Goal: Transaction & Acquisition: Purchase product/service

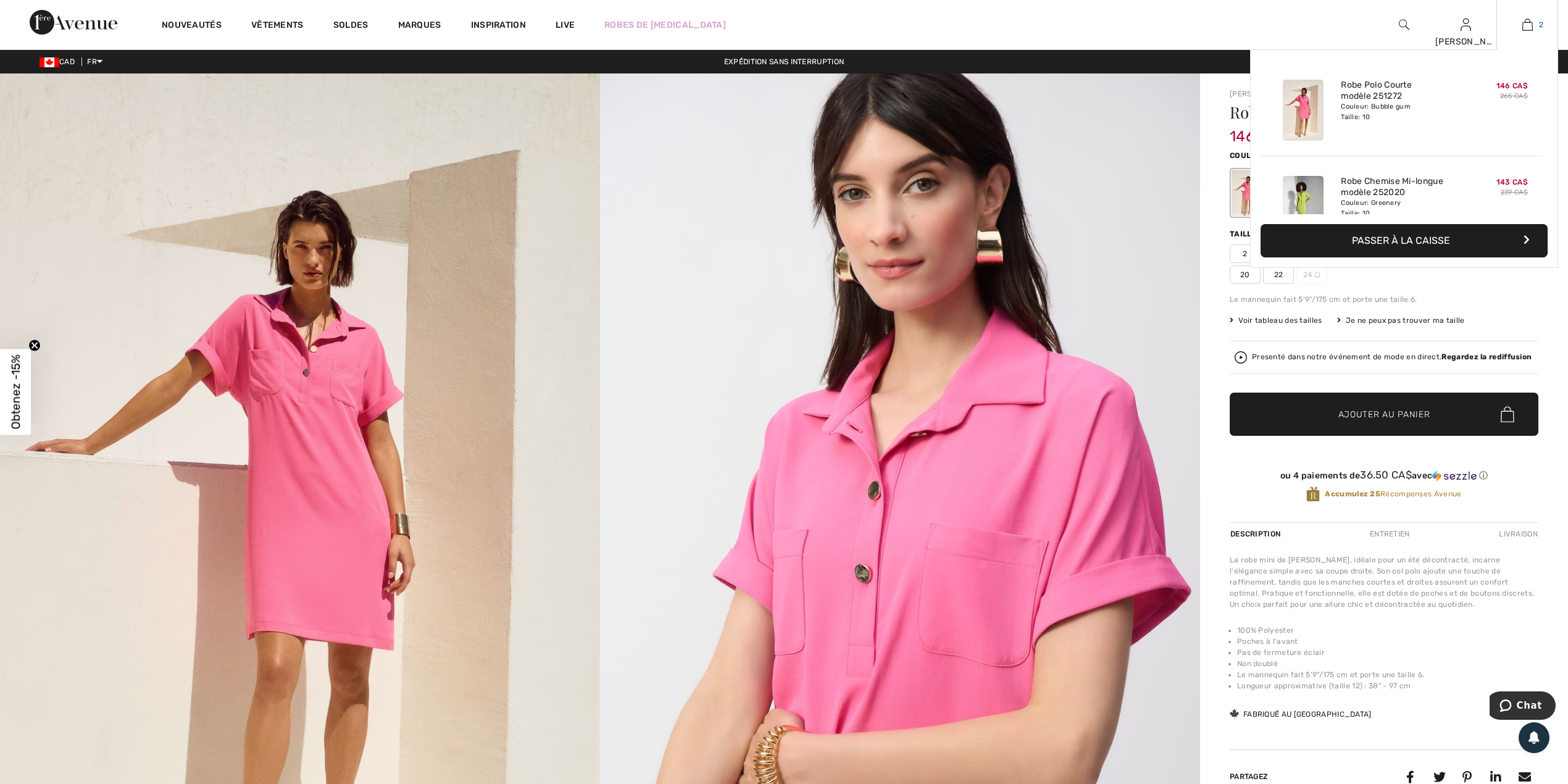
click at [1526, 23] on img at bounding box center [1527, 25] width 11 height 15
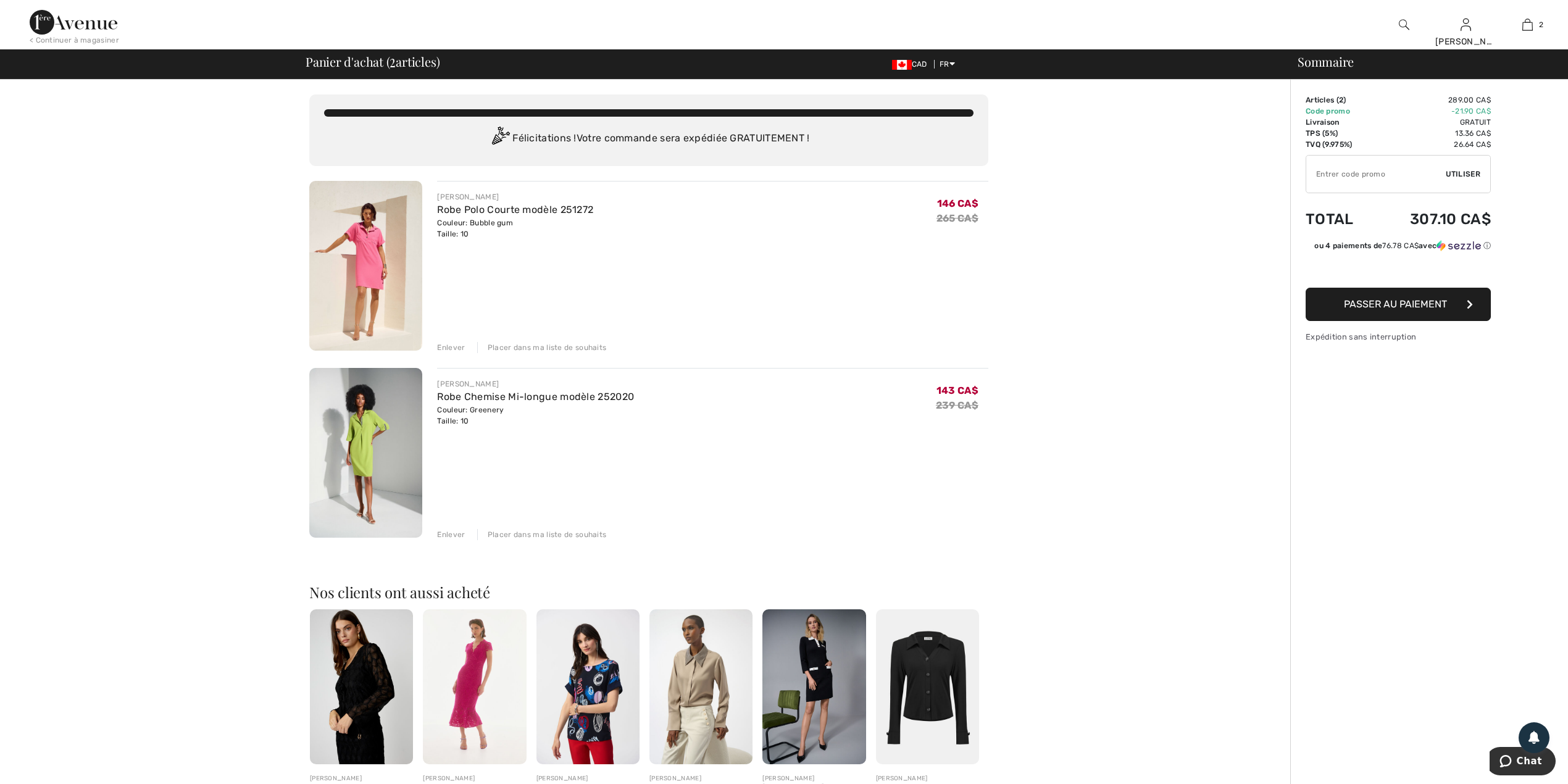
click at [369, 267] on img at bounding box center [366, 266] width 113 height 170
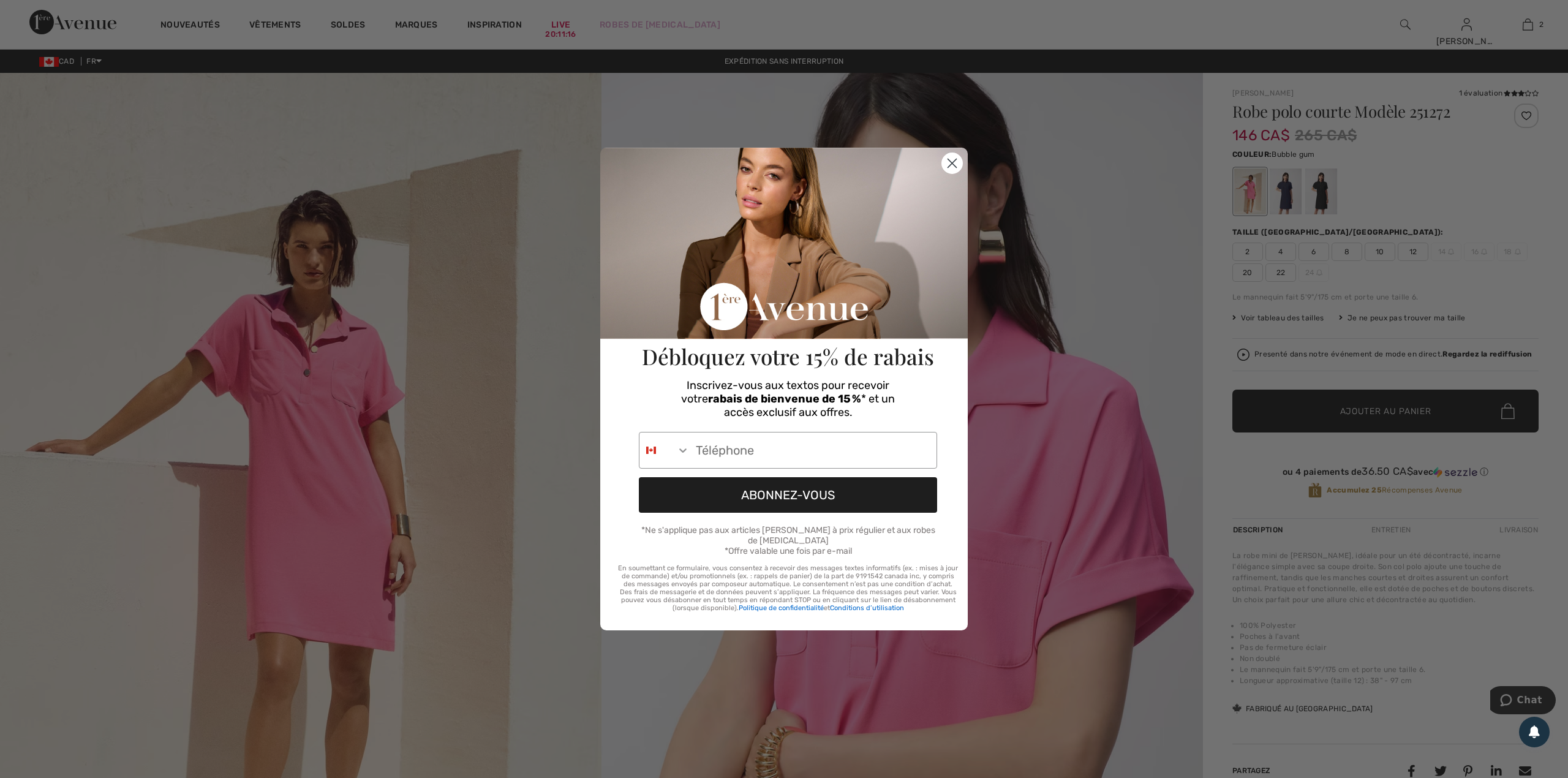
click at [960, 168] on circle "Close dialog" at bounding box center [952, 163] width 20 height 20
